Goal: Task Accomplishment & Management: Manage account settings

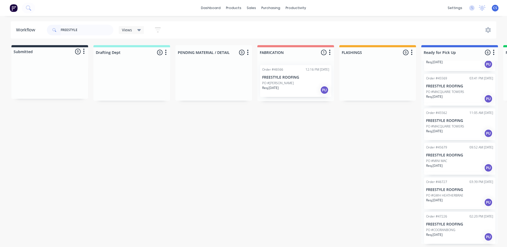
scroll to position [1, 0]
type input "FREESTYLE"
click at [452, 200] on div "Req. [DATE] PU" at bounding box center [459, 202] width 67 height 9
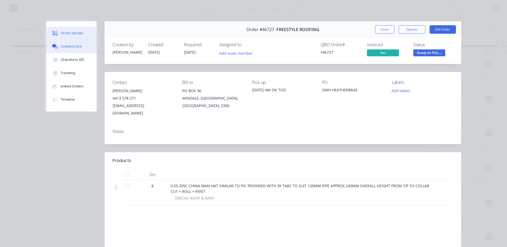
click at [79, 46] on button "Collaborate" at bounding box center [71, 46] width 51 height 13
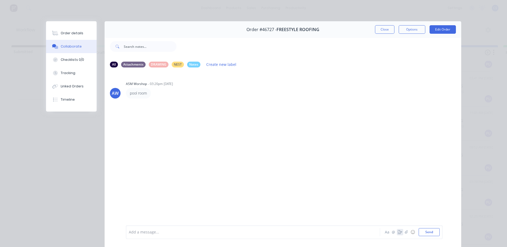
click at [398, 233] on icon "button" at bounding box center [400, 233] width 4 height 4
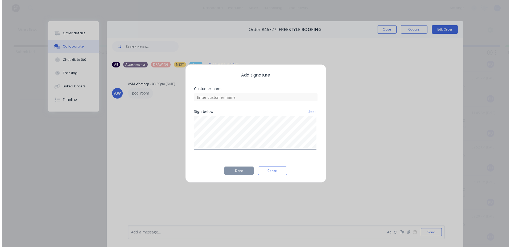
scroll to position [0, 0]
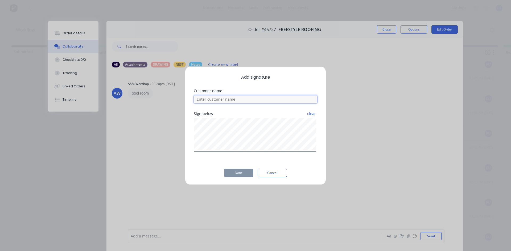
click at [206, 99] on input at bounding box center [255, 99] width 123 height 8
type input "[PERSON_NAME]"
click at [239, 172] on button "Done" at bounding box center [238, 173] width 29 height 9
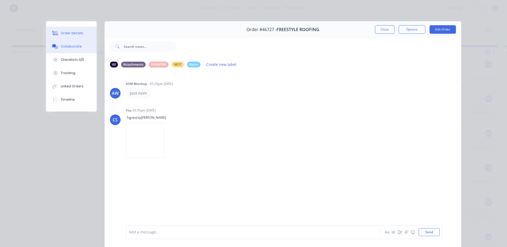
click at [78, 28] on button "Order details" at bounding box center [71, 33] width 51 height 13
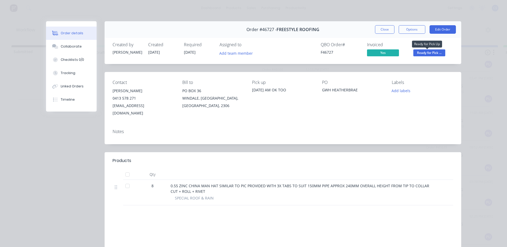
click at [422, 51] on span "Ready for Pick ..." at bounding box center [429, 52] width 32 height 7
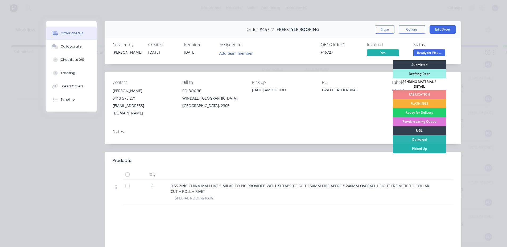
click at [407, 147] on div "Picked Up" at bounding box center [419, 148] width 53 height 9
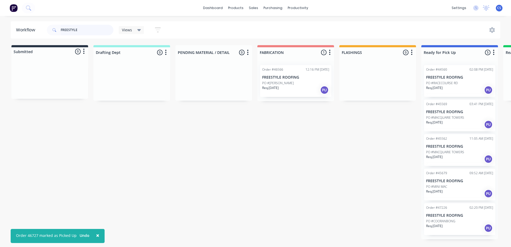
drag, startPoint x: 88, startPoint y: 33, endPoint x: 64, endPoint y: 24, distance: 25.8
click at [63, 26] on input "FREESTYLE" at bounding box center [87, 30] width 53 height 11
type input "F"
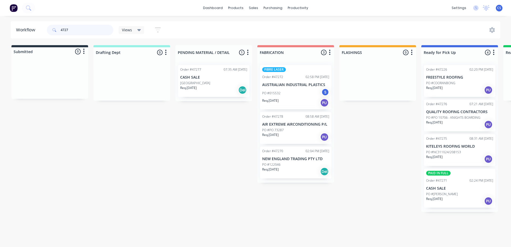
type input "4727"
click at [457, 196] on p "PO #[PERSON_NAME]" at bounding box center [442, 194] width 32 height 5
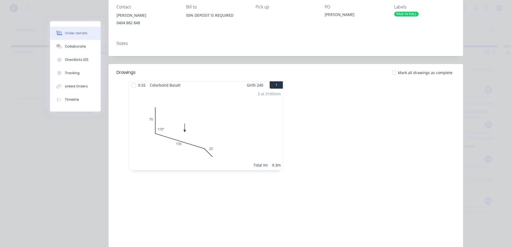
scroll to position [51, 0]
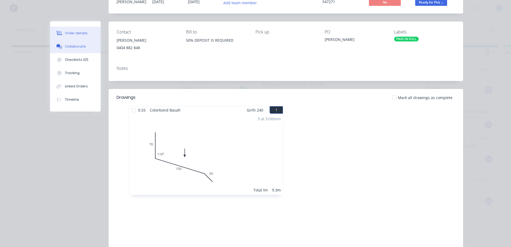
click at [84, 45] on button "Collaborate" at bounding box center [75, 46] width 51 height 13
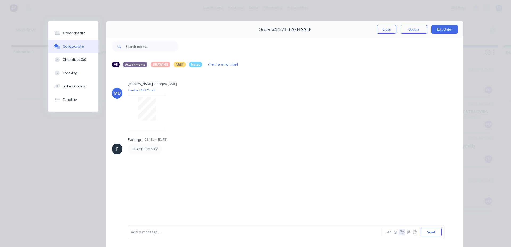
click at [399, 234] on icon "button" at bounding box center [401, 233] width 4 height 4
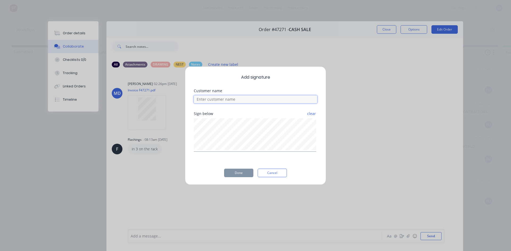
click at [214, 100] on input at bounding box center [255, 99] width 123 height 8
type input "[PERSON_NAME]"
click at [230, 169] on button "Done" at bounding box center [238, 173] width 29 height 9
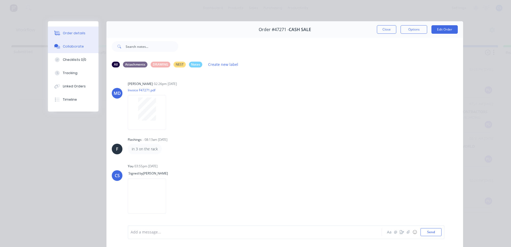
click at [82, 31] on button "Order details" at bounding box center [73, 33] width 51 height 13
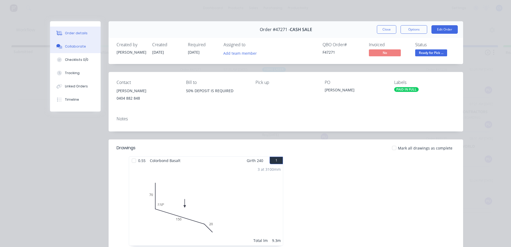
click at [60, 44] on button "Collaborate" at bounding box center [75, 46] width 51 height 13
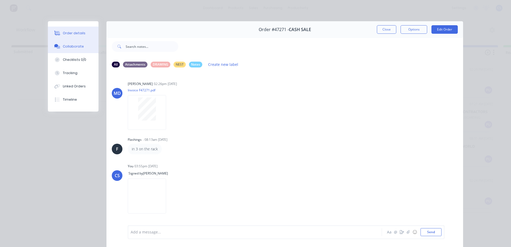
click at [69, 35] on div "Order details" at bounding box center [74, 33] width 23 height 5
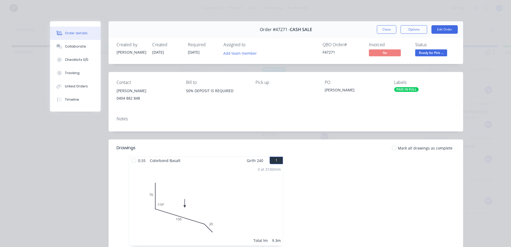
click at [428, 54] on span "Ready for Pick ..." at bounding box center [431, 52] width 32 height 7
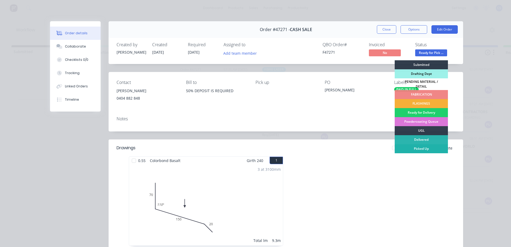
click at [419, 145] on div "Picked Up" at bounding box center [420, 148] width 53 height 9
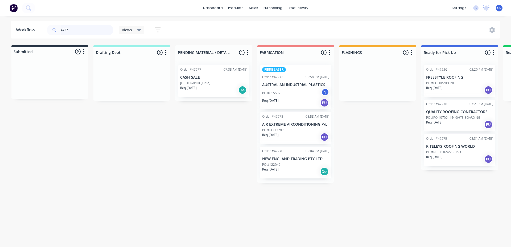
drag, startPoint x: 86, startPoint y: 29, endPoint x: 0, endPoint y: 43, distance: 87.2
click at [0, 43] on div "Workflow 4727 Views Save new view None (Default) edit Nilesh edit Production ed…" at bounding box center [255, 128] width 511 height 215
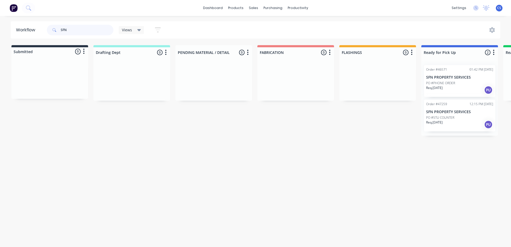
type input "SFN"
click at [439, 123] on p "Req. [DATE]" at bounding box center [434, 122] width 16 height 5
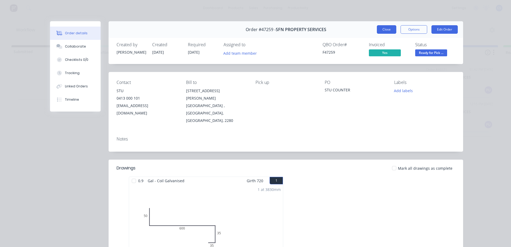
click at [388, 28] on button "Close" at bounding box center [386, 29] width 19 height 9
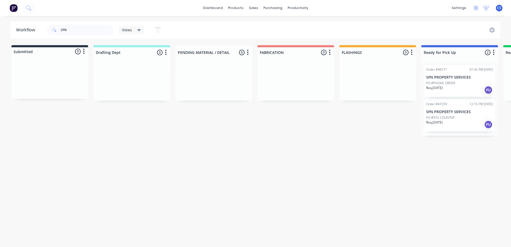
click at [440, 85] on p "PO #PHONE ORDER" at bounding box center [440, 83] width 29 height 5
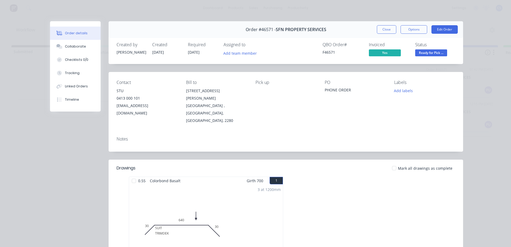
click at [381, 30] on button "Close" at bounding box center [386, 29] width 19 height 9
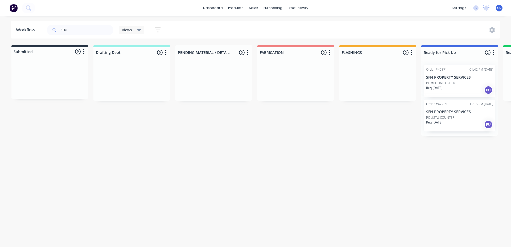
click at [435, 120] on p "Req. [DATE]" at bounding box center [434, 122] width 16 height 5
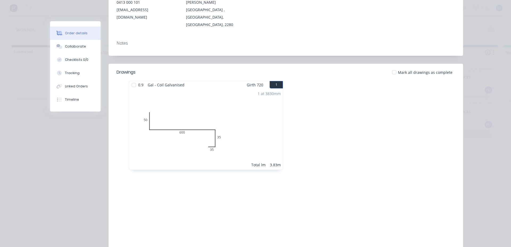
scroll to position [109, 0]
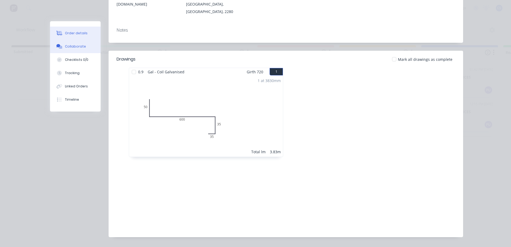
click at [86, 43] on button "Collaborate" at bounding box center [75, 46] width 51 height 13
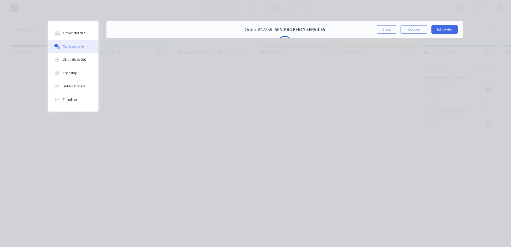
scroll to position [0, 0]
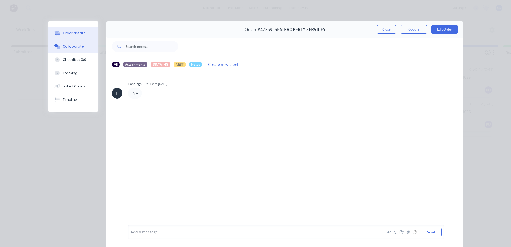
click at [66, 34] on div "Order details" at bounding box center [74, 33] width 23 height 5
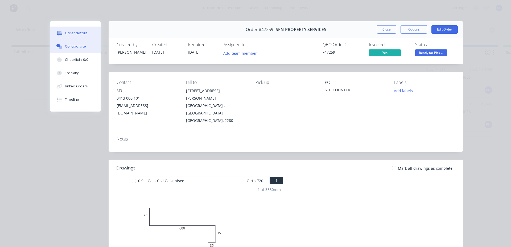
click at [86, 44] on button "Collaborate" at bounding box center [75, 46] width 51 height 13
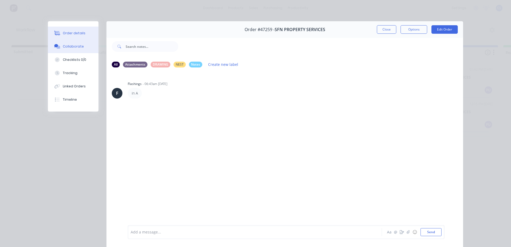
click at [88, 38] on button "Order details" at bounding box center [73, 33] width 51 height 13
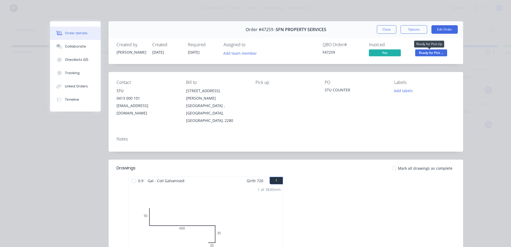
click at [438, 54] on span "Ready for Pick ..." at bounding box center [431, 52] width 32 height 7
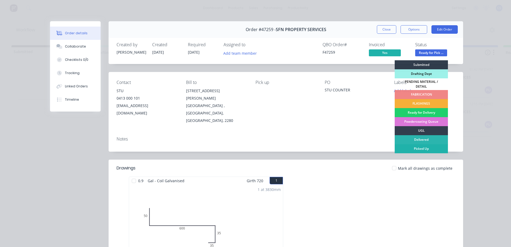
click at [421, 150] on div "Picked Up" at bounding box center [420, 148] width 53 height 9
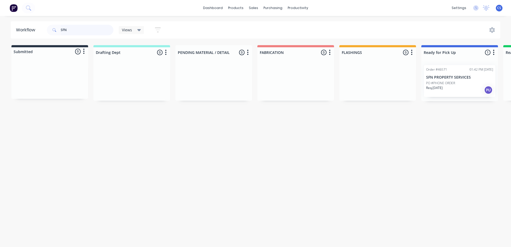
drag, startPoint x: 71, startPoint y: 28, endPoint x: 17, endPoint y: 25, distance: 53.8
click at [16, 27] on header "Workflow SFN Views Save new view None (Default) edit Nilesh edit Production edi…" at bounding box center [256, 29] width 490 height 17
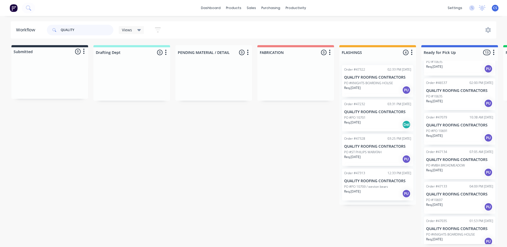
scroll to position [268, 0]
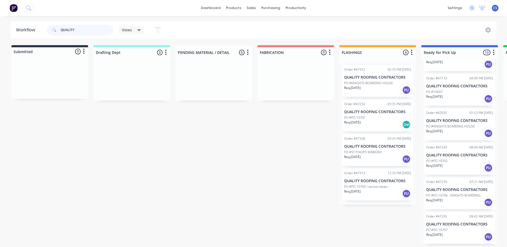
type input "QUALITY"
click at [457, 226] on p "QUALITY ROOFING CONTRACTORS" at bounding box center [459, 224] width 67 height 5
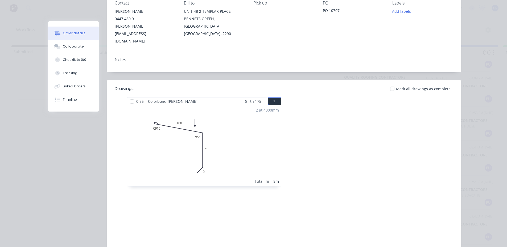
scroll to position [80, 0]
click at [66, 49] on button "Collaborate" at bounding box center [73, 46] width 51 height 13
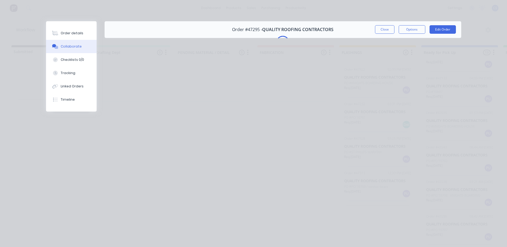
scroll to position [0, 0]
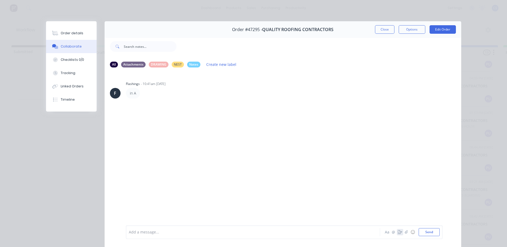
click at [398, 234] on icon "button" at bounding box center [400, 233] width 4 height 4
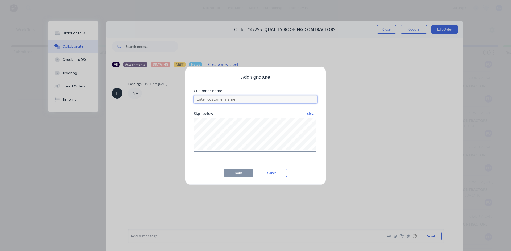
click at [282, 96] on input at bounding box center [255, 99] width 123 height 8
type input "[PERSON_NAME]"
click at [236, 174] on button "Done" at bounding box center [238, 173] width 29 height 9
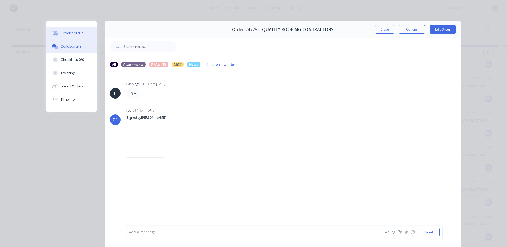
drag, startPoint x: 59, startPoint y: 32, endPoint x: 81, endPoint y: 34, distance: 22.2
click at [61, 32] on div "Order details" at bounding box center [72, 33] width 23 height 5
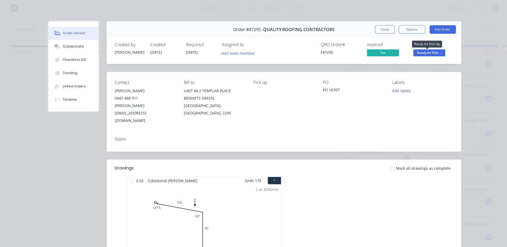
click at [441, 53] on span "Ready for Pick ..." at bounding box center [429, 52] width 32 height 7
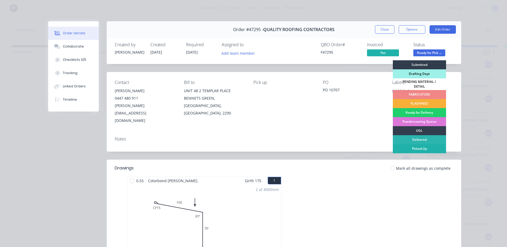
click at [407, 149] on div "Picked Up" at bounding box center [419, 148] width 53 height 9
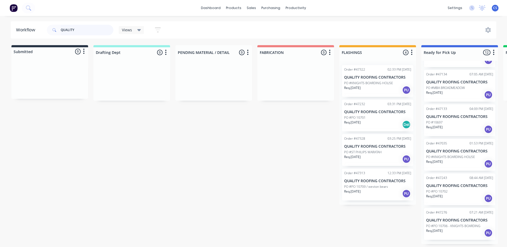
scroll to position [233, 0]
